Goal: Navigation & Orientation: Find specific page/section

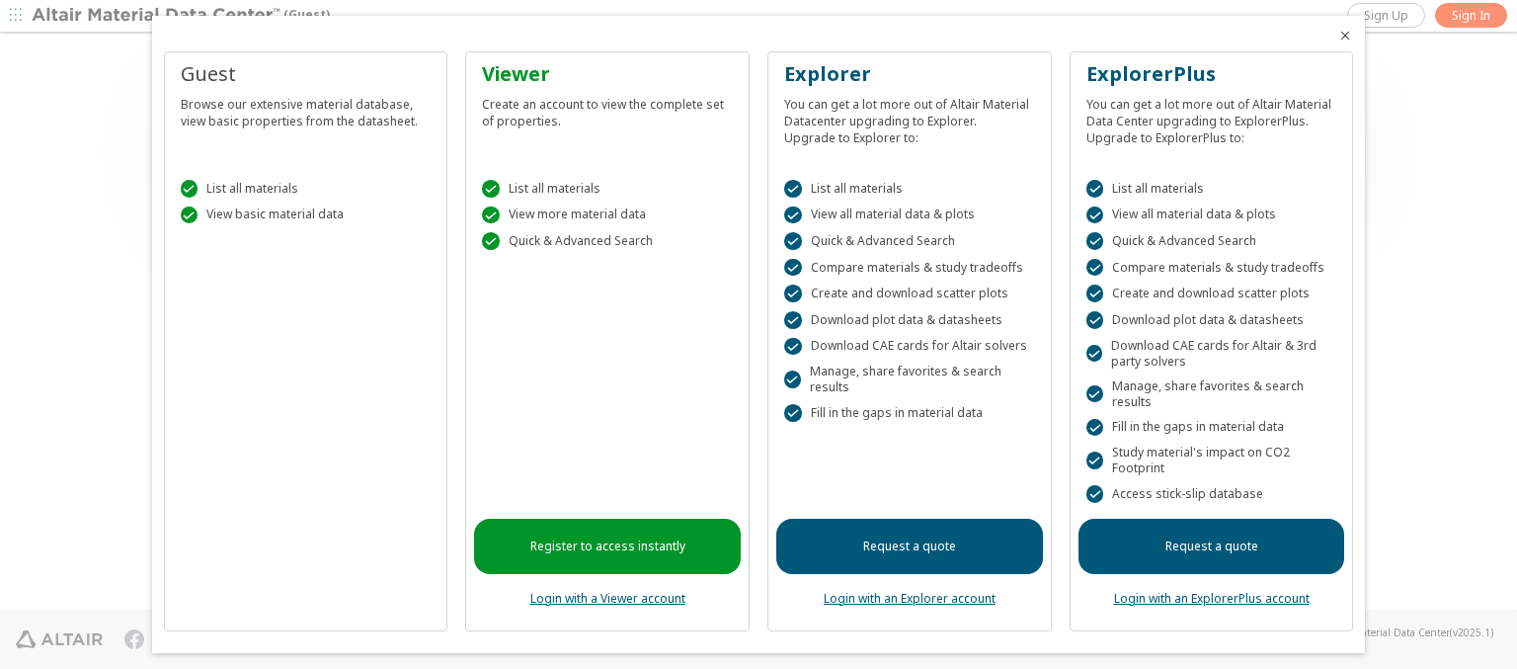
click at [1337, 36] on icon "Close" at bounding box center [1345, 36] width 16 height 16
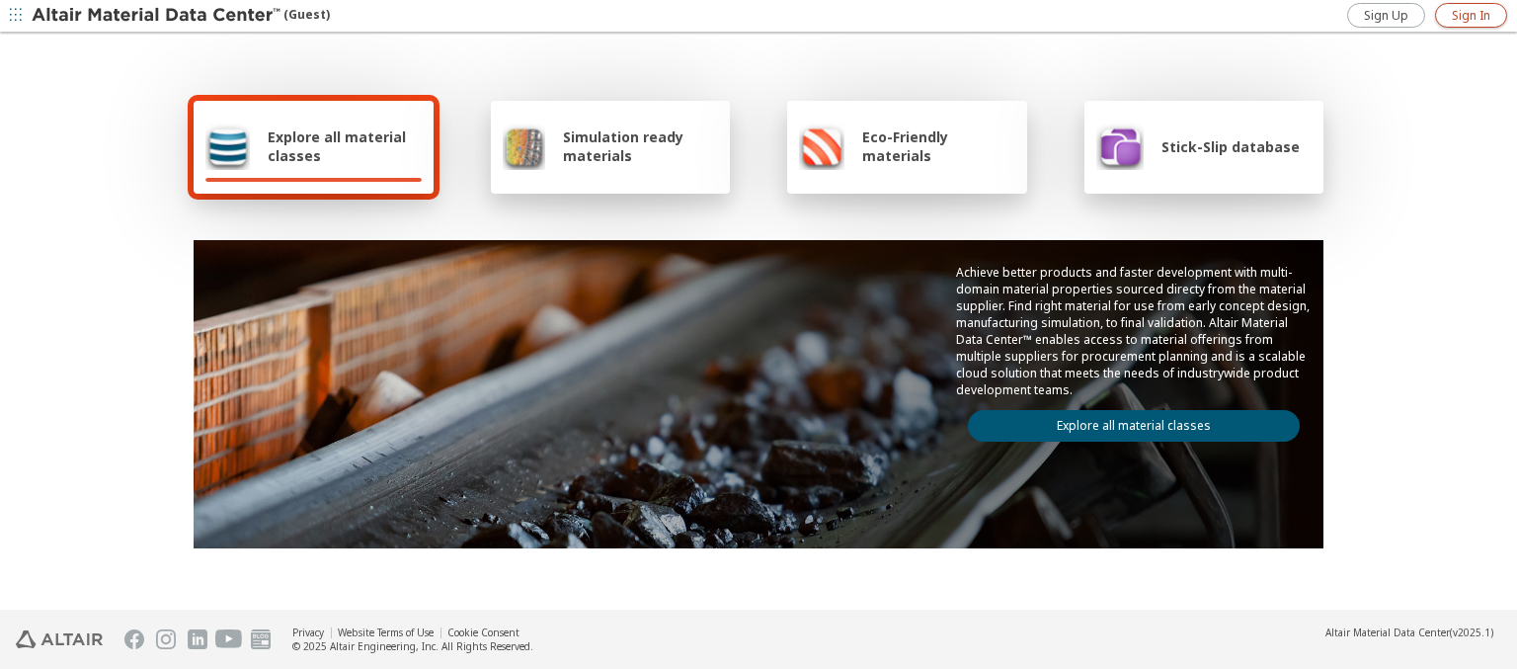
click at [1471, 15] on span "Sign In" at bounding box center [1471, 16] width 39 height 16
click at [157, 16] on img at bounding box center [158, 16] width 252 height 20
click at [337, 146] on span "Explore all material classes" at bounding box center [345, 146] width 154 height 38
click at [1126, 421] on link "Explore all material classes" at bounding box center [1134, 426] width 332 height 32
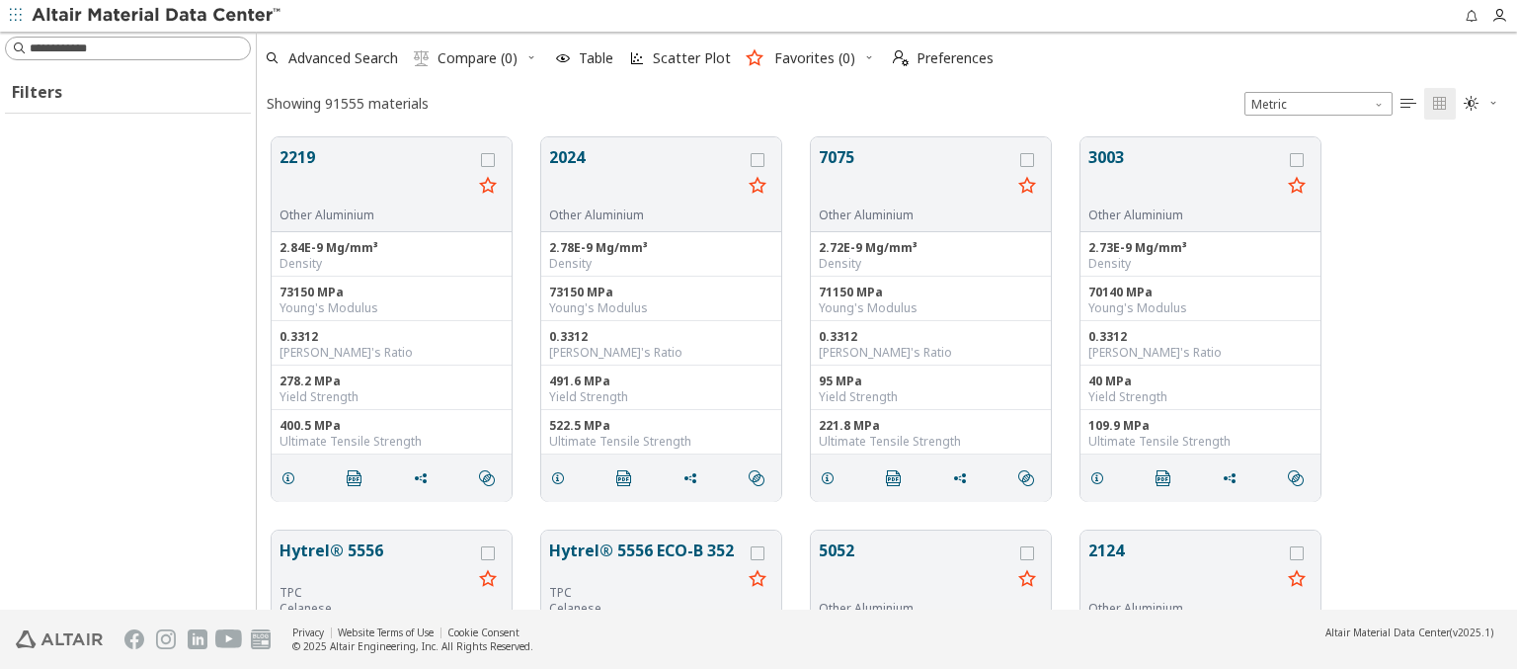
scroll to position [472, 1245]
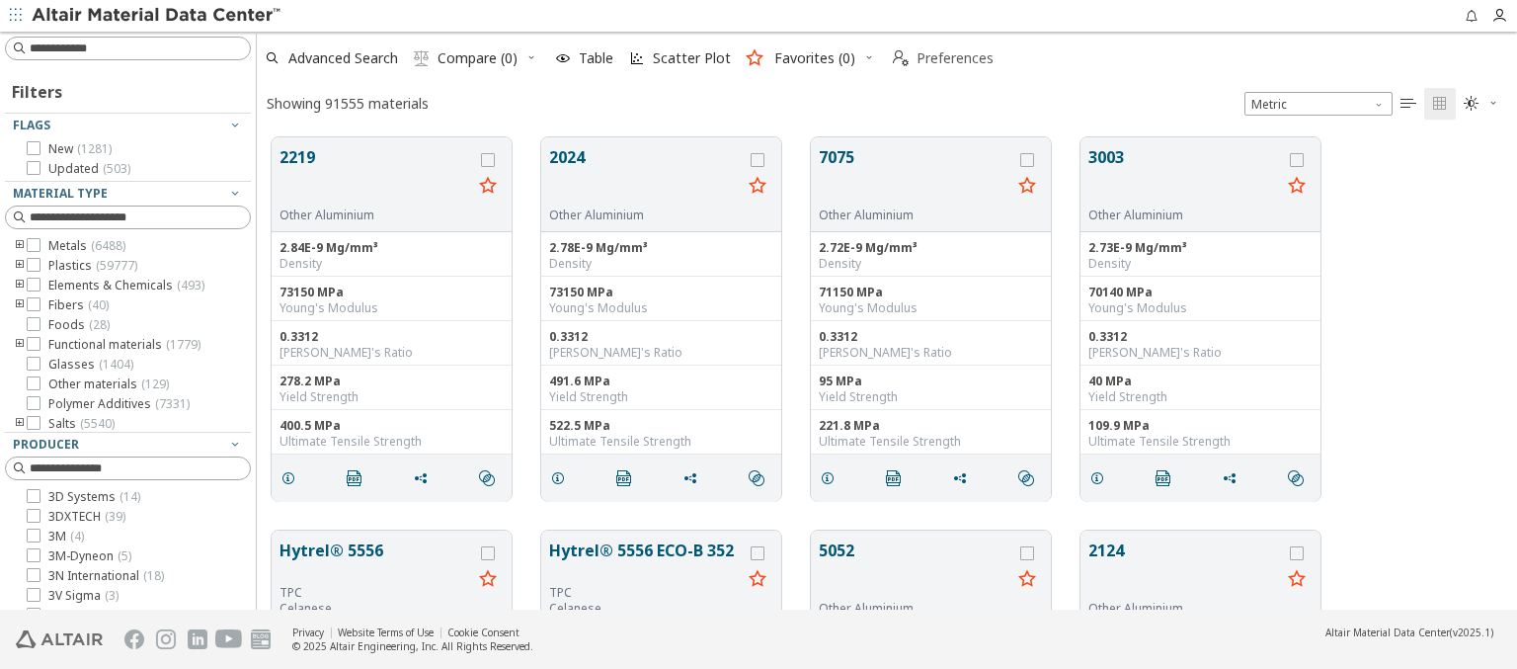
click at [937, 58] on span "Preferences" at bounding box center [955, 58] width 77 height 14
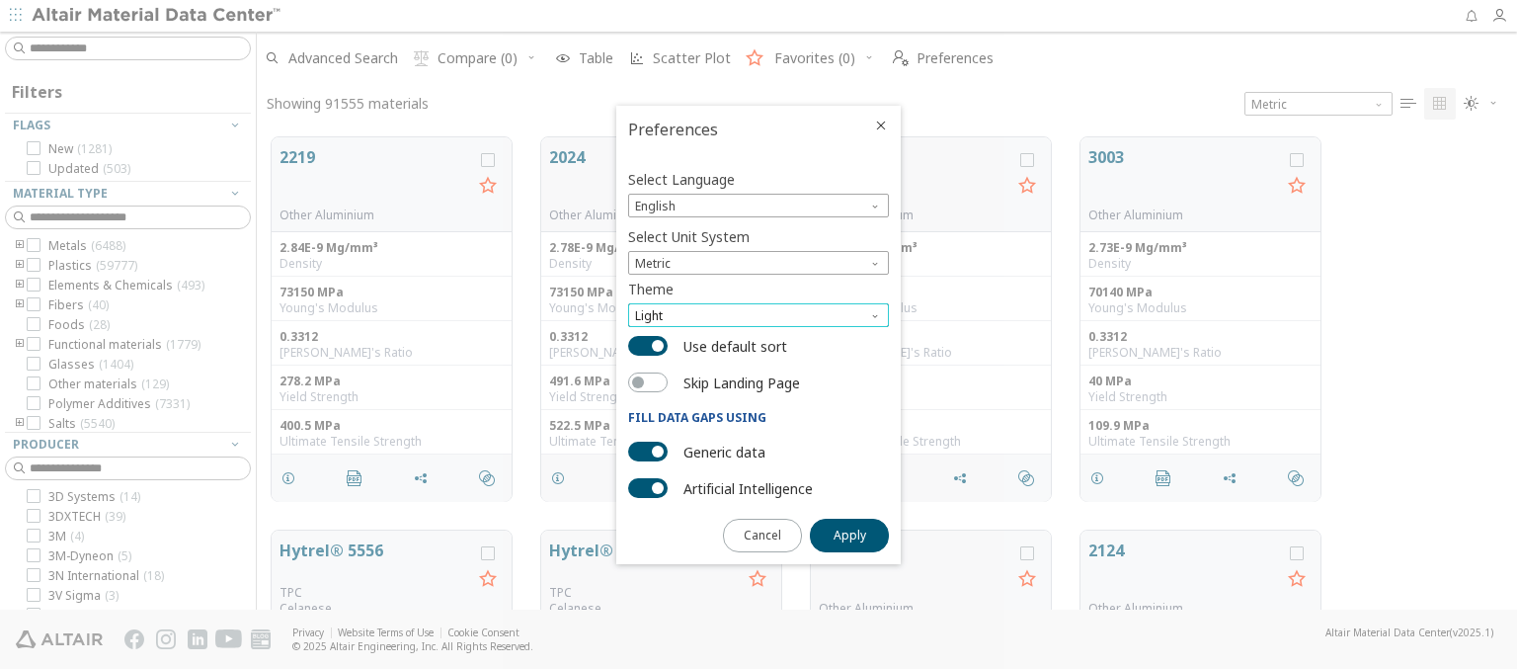
click at [759, 315] on span "Light" at bounding box center [758, 315] width 261 height 24
click at [650, 387] on span "Dark" at bounding box center [650, 387] width 27 height 16
click at [849, 533] on span "Apply" at bounding box center [850, 535] width 33 height 16
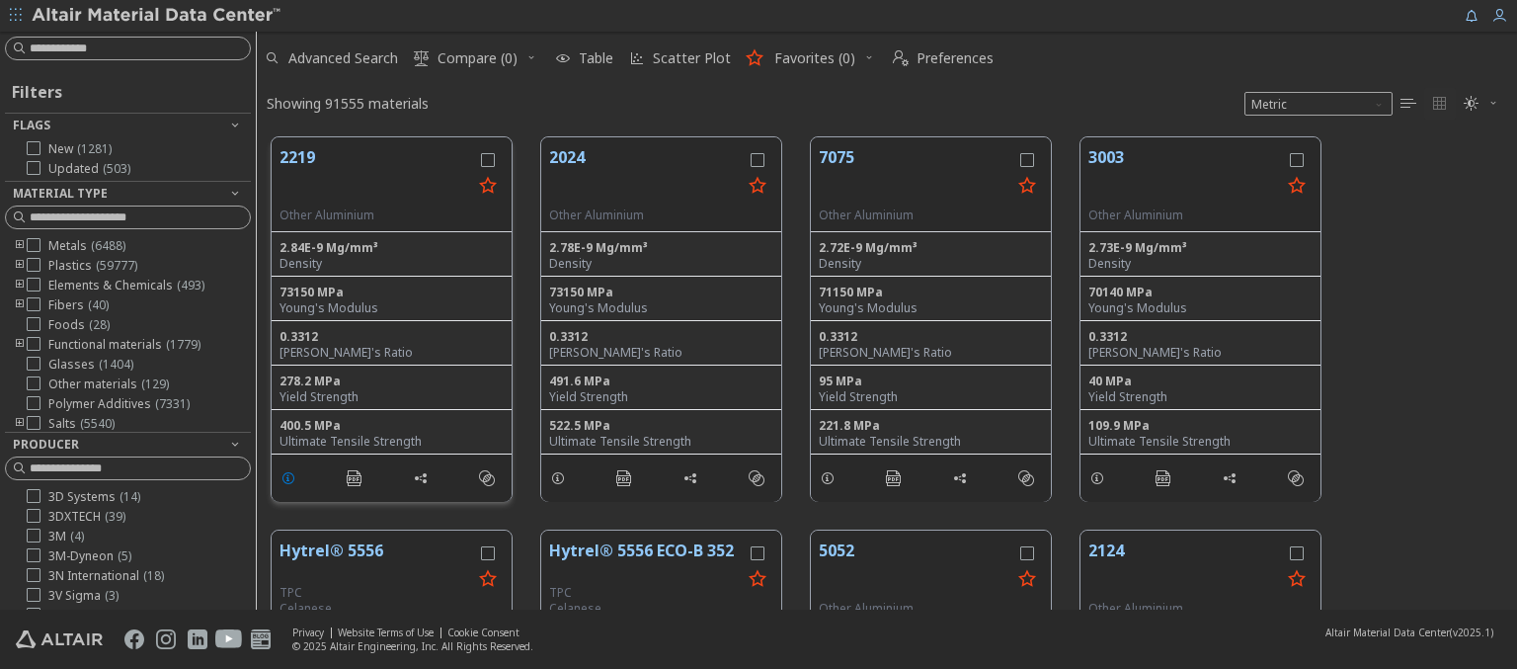
click at [291, 476] on icon "grid" at bounding box center [289, 478] width 16 height 16
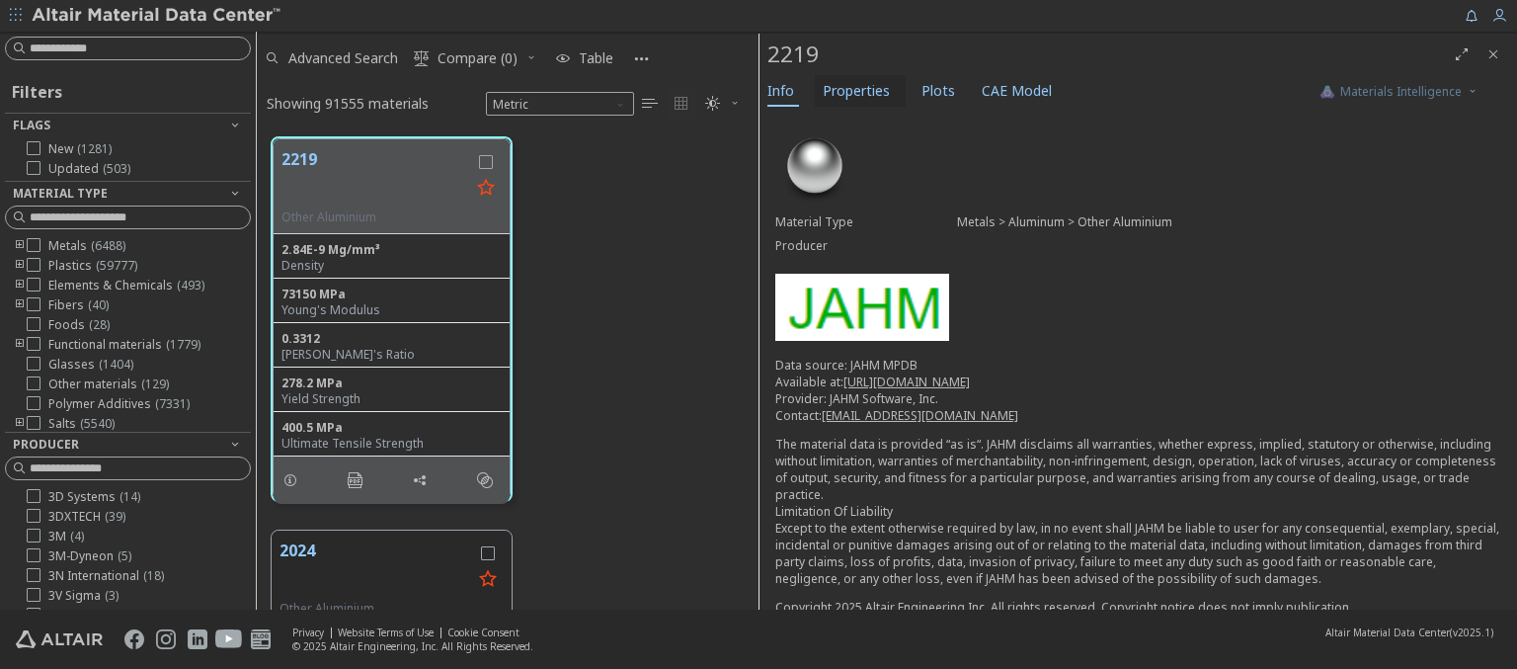
click at [854, 90] on span "Properties" at bounding box center [856, 91] width 67 height 32
